Goal: Task Accomplishment & Management: Manage account settings

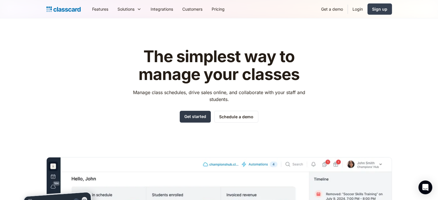
click at [200, 118] on link "Get started" at bounding box center [195, 117] width 31 height 12
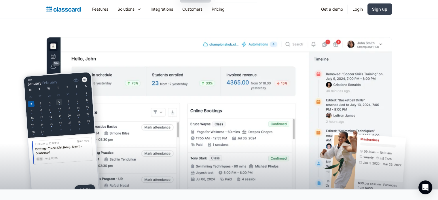
scroll to position [86, 0]
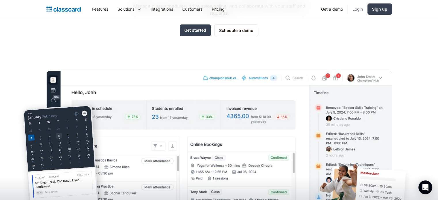
click at [356, 8] on link "Login" at bounding box center [358, 9] width 20 height 13
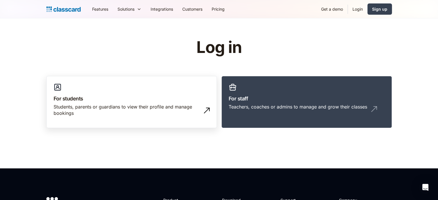
click at [102, 108] on div "Students, parents or guardians to view their profile and manage bookings" at bounding box center [126, 110] width 145 height 13
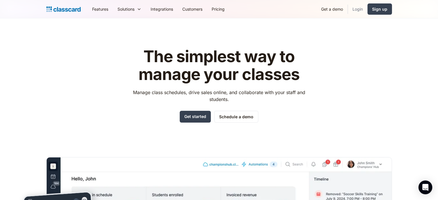
click at [358, 7] on link "Login" at bounding box center [358, 9] width 20 height 13
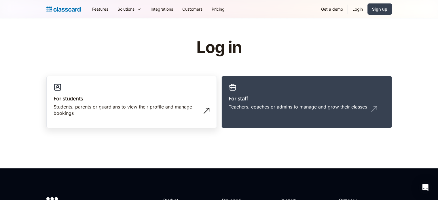
click at [154, 106] on div "Students, parents or guardians to view their profile and manage bookings" at bounding box center [126, 110] width 145 height 13
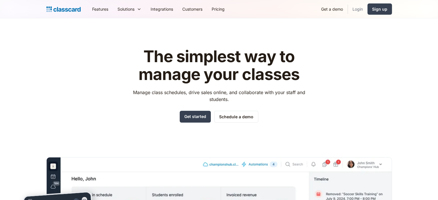
click at [358, 8] on link "Login" at bounding box center [358, 9] width 20 height 13
